Goal: Use online tool/utility

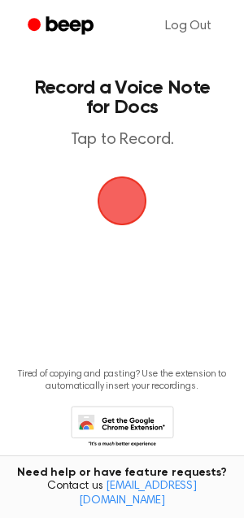
click at [125, 203] on span "button" at bounding box center [122, 201] width 53 height 53
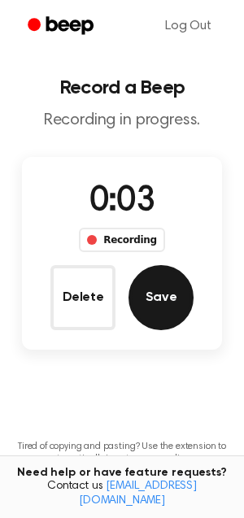
click at [158, 311] on button "Save" at bounding box center [160, 297] width 65 height 65
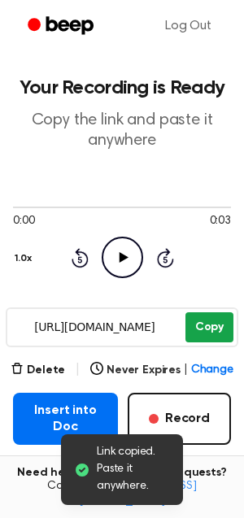
click at [206, 333] on button "Copy" at bounding box center [209, 327] width 48 height 30
click at [202, 334] on button "Copy" at bounding box center [209, 327] width 48 height 30
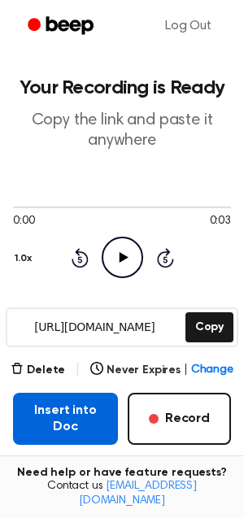
click at [47, 425] on button "Insert into Doc" at bounding box center [65, 419] width 105 height 52
